Goal: Task Accomplishment & Management: Manage account settings

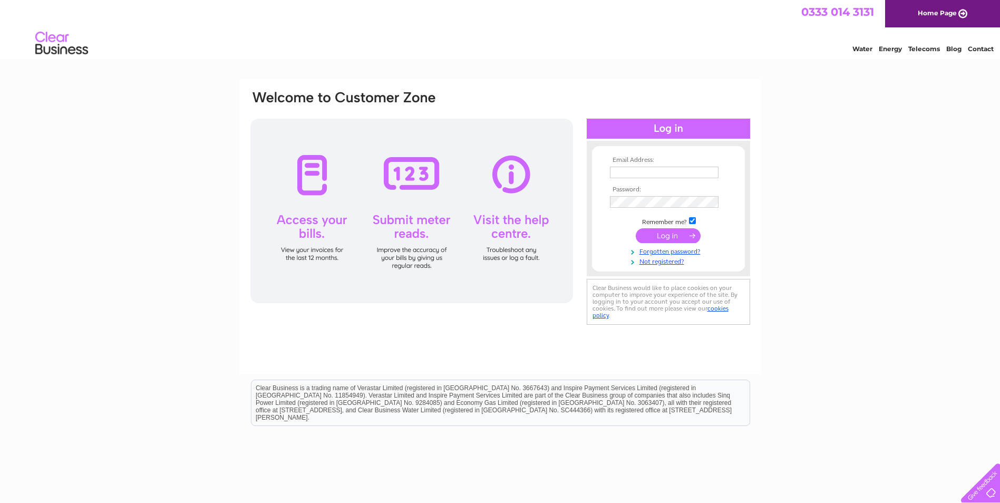
type input "treasurer@gdschurch.org.uk"
click at [659, 234] on input "submit" at bounding box center [668, 235] width 65 height 15
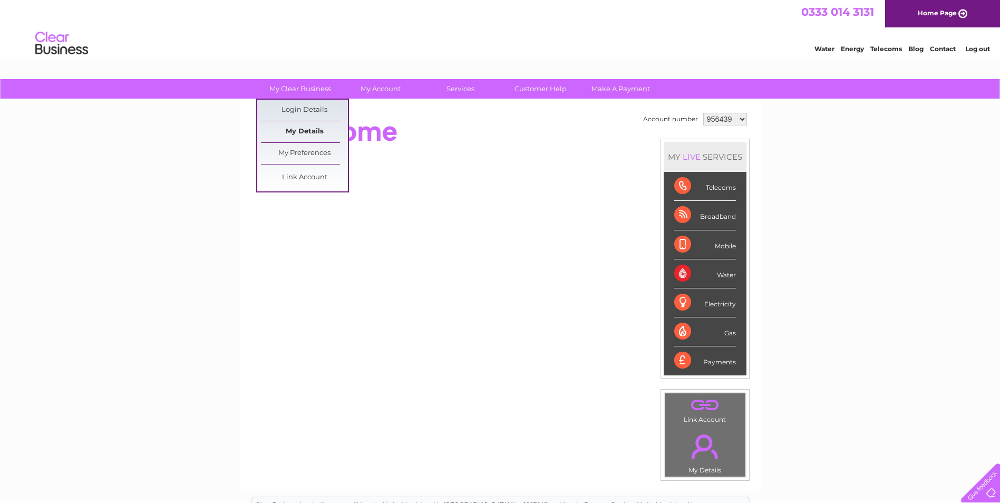
click at [305, 131] on link "My Details" at bounding box center [304, 131] width 87 height 21
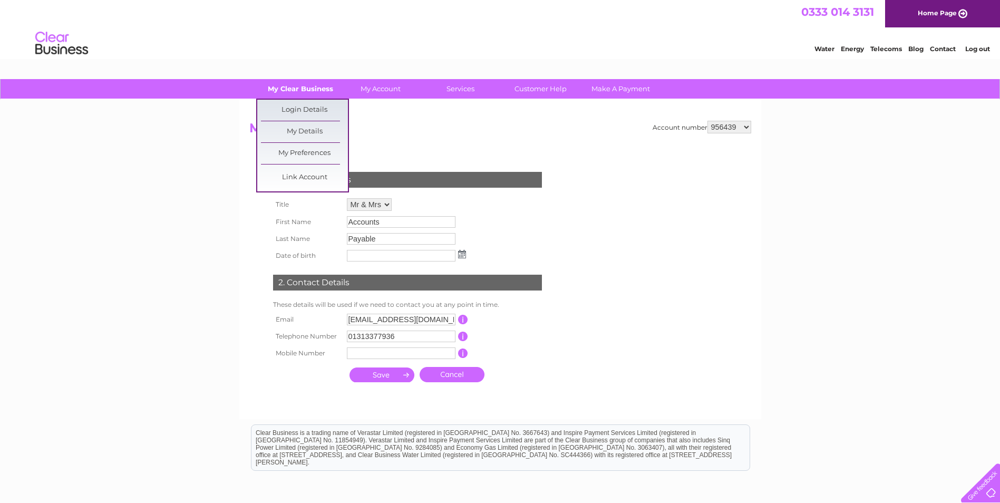
click at [296, 91] on link "My Clear Business" at bounding box center [300, 89] width 87 height 20
click at [295, 151] on link "My Preferences" at bounding box center [304, 153] width 87 height 21
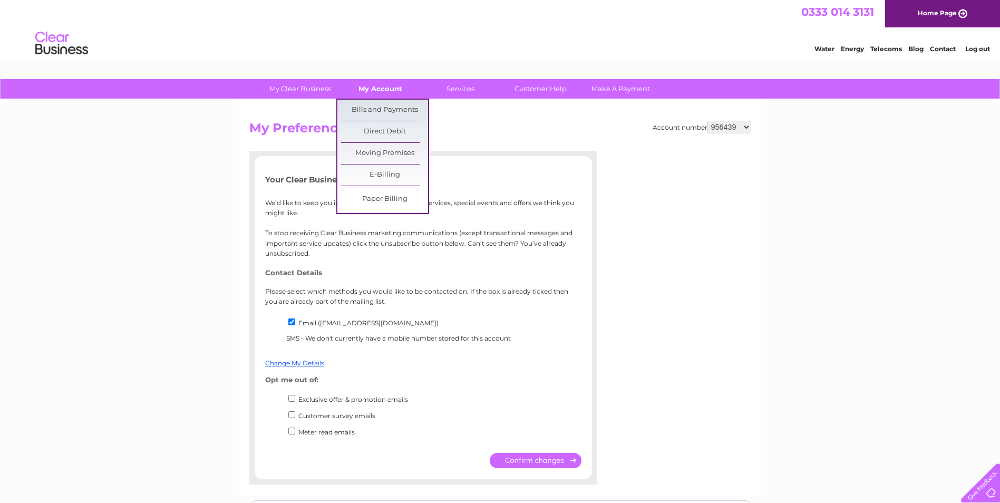
click at [382, 89] on link "My Account" at bounding box center [380, 89] width 87 height 20
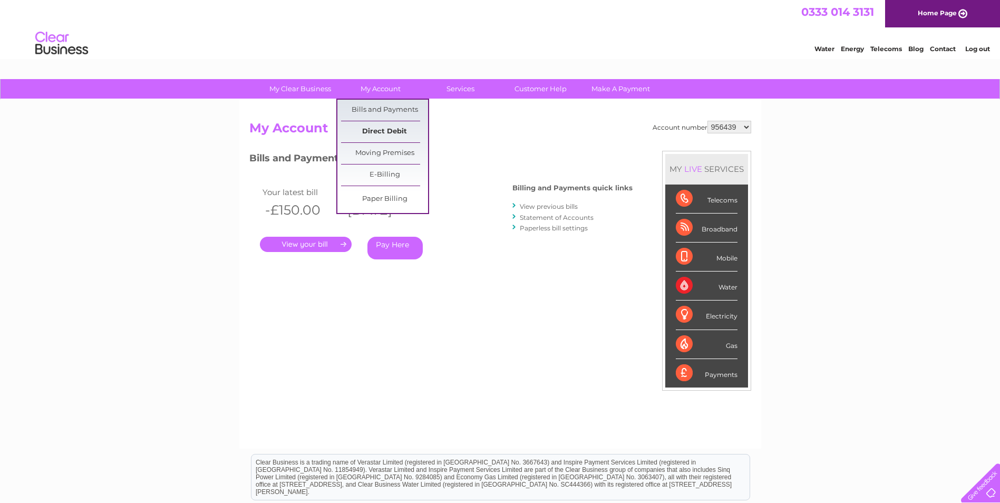
click at [385, 128] on link "Direct Debit" at bounding box center [384, 131] width 87 height 21
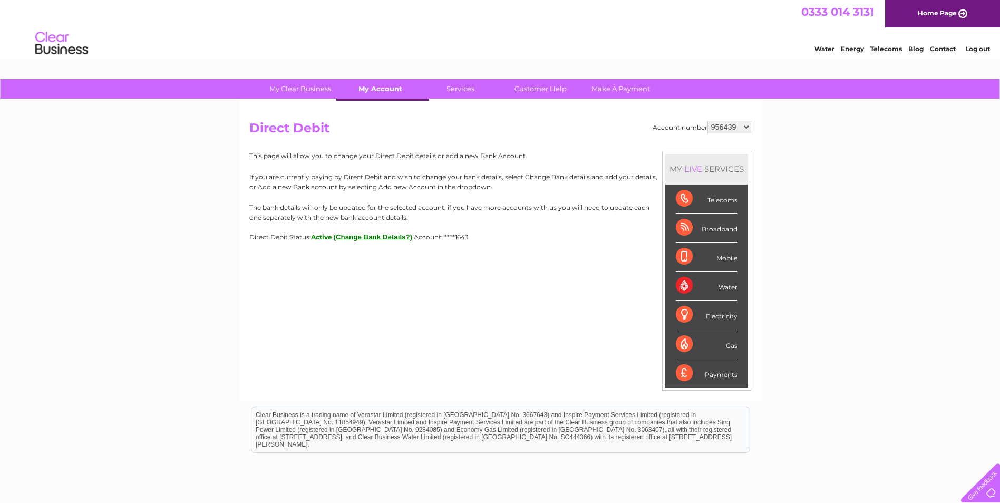
click at [397, 90] on link "My Account" at bounding box center [380, 89] width 87 height 20
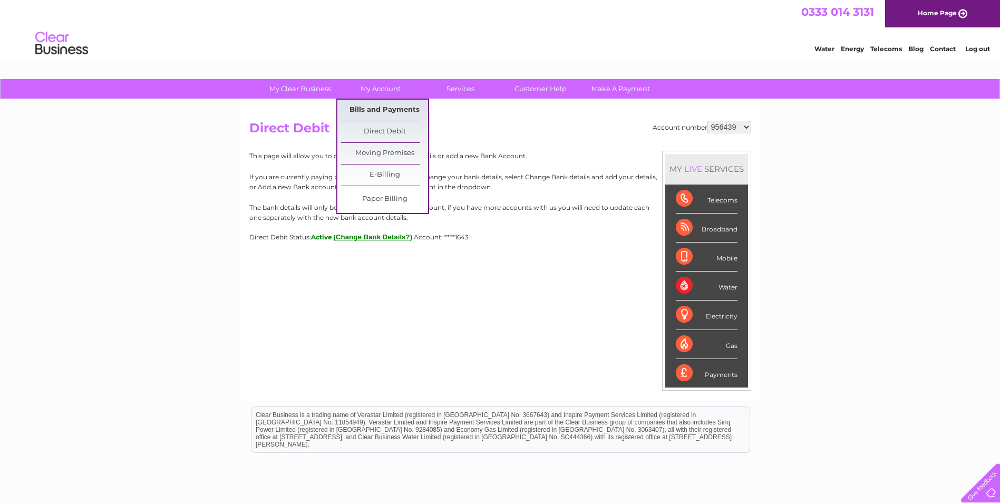
click at [386, 112] on link "Bills and Payments" at bounding box center [384, 110] width 87 height 21
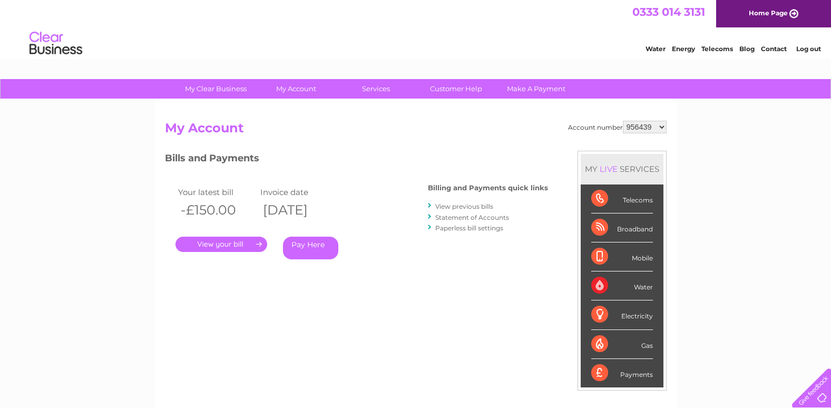
click at [230, 244] on link "." at bounding box center [222, 244] width 92 height 15
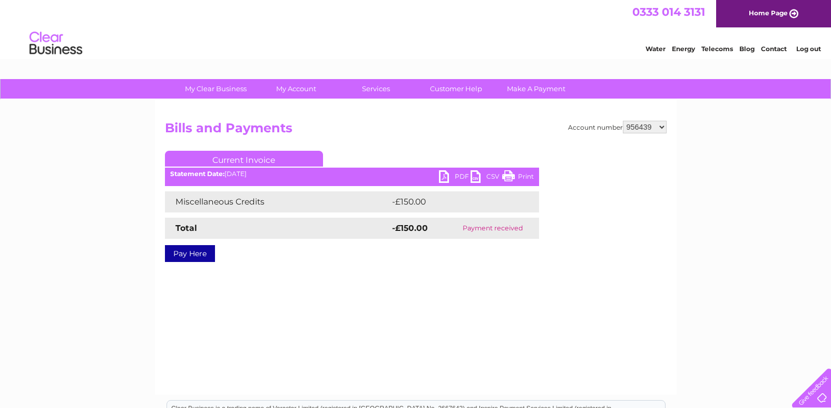
click at [459, 179] on link "PDF" at bounding box center [455, 177] width 32 height 15
click at [398, 132] on h2 "Bills and Payments" at bounding box center [416, 131] width 502 height 20
click at [801, 55] on div "Water Energy Telecoms Blog Contact Log out" at bounding box center [415, 44] width 831 height 34
click at [806, 52] on link "Log out" at bounding box center [809, 49] width 25 height 8
